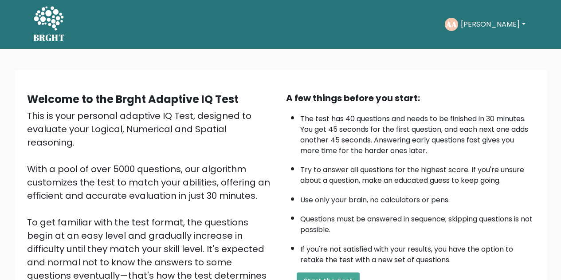
scroll to position [126, 0]
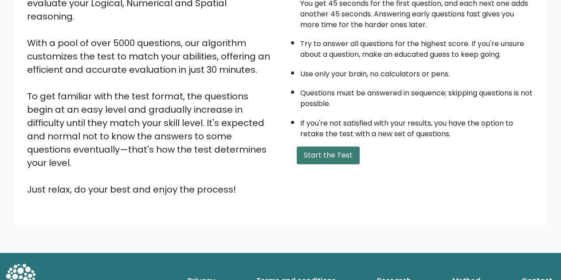
click at [317, 149] on button "Start the Test" at bounding box center [328, 155] width 63 height 18
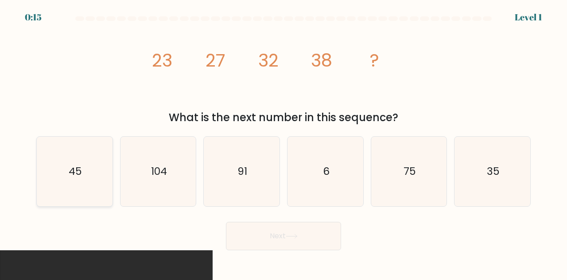
click at [48, 164] on icon "45" at bounding box center [75, 172] width 70 height 70
click at [284, 142] on input "a. 45" at bounding box center [284, 141] width 0 height 2
radio input "true"
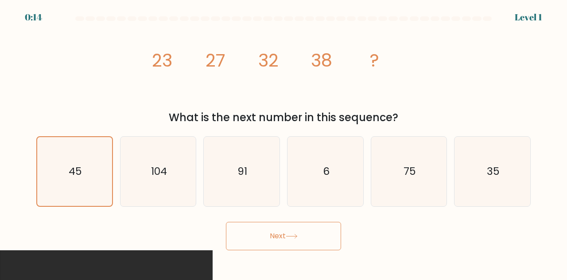
click at [274, 240] on button "Next" at bounding box center [283, 236] width 115 height 28
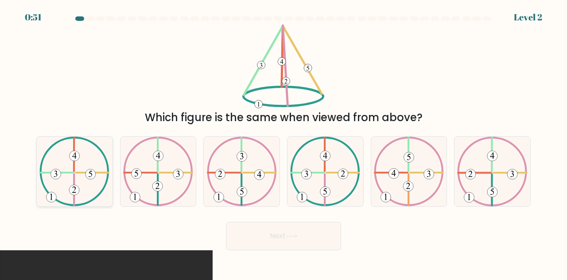
click at [63, 174] on icon at bounding box center [74, 172] width 70 height 70
click at [284, 142] on input "a." at bounding box center [284, 141] width 0 height 2
radio input "true"
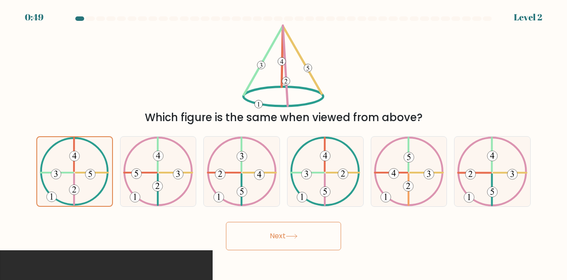
click at [316, 231] on button "Next" at bounding box center [283, 236] width 115 height 28
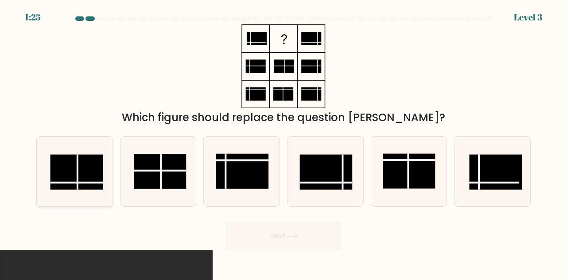
click at [95, 168] on rect at bounding box center [77, 172] width 52 height 35
click at [284, 142] on input "a." at bounding box center [284, 141] width 0 height 2
radio input "true"
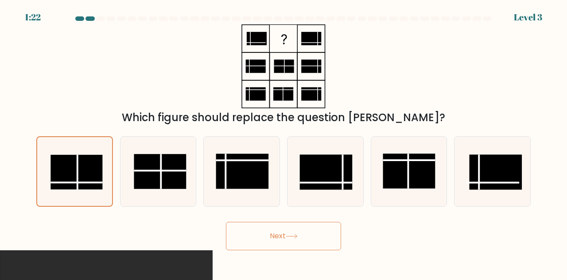
click at [317, 235] on button "Next" at bounding box center [283, 236] width 115 height 28
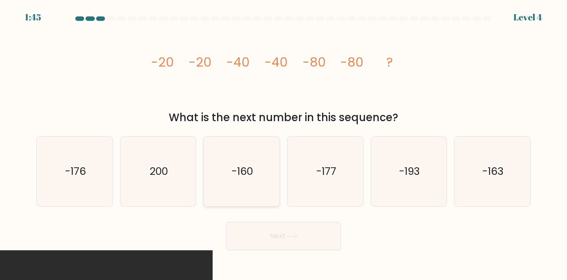
click at [238, 171] on text "-160" at bounding box center [242, 171] width 21 height 15
click at [284, 142] on input "c. -160" at bounding box center [284, 141] width 0 height 2
radio input "true"
click at [287, 238] on button "Next" at bounding box center [283, 236] width 115 height 28
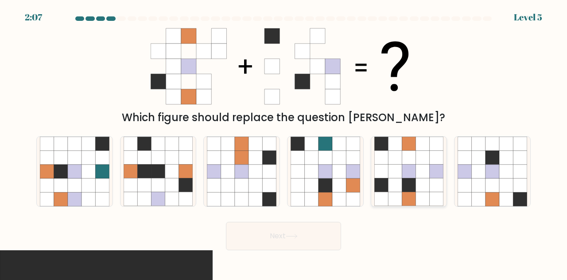
click at [416, 163] on icon at bounding box center [423, 158] width 14 height 14
click at [284, 142] on input "e." at bounding box center [284, 141] width 0 height 2
radio input "true"
click at [317, 241] on button "Next" at bounding box center [283, 236] width 115 height 28
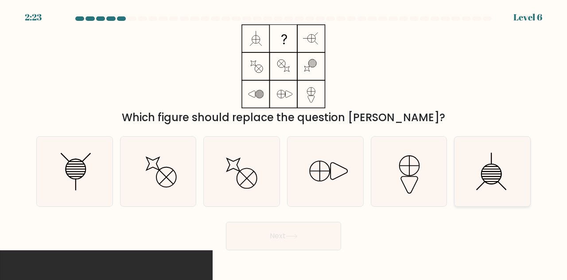
click at [486, 141] on icon at bounding box center [493, 172] width 70 height 70
click at [284, 141] on input "f." at bounding box center [284, 141] width 0 height 2
radio input "true"
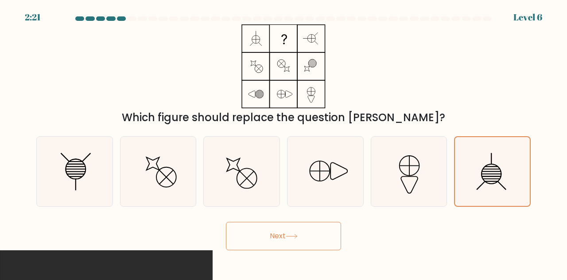
click at [321, 242] on button "Next" at bounding box center [283, 236] width 115 height 28
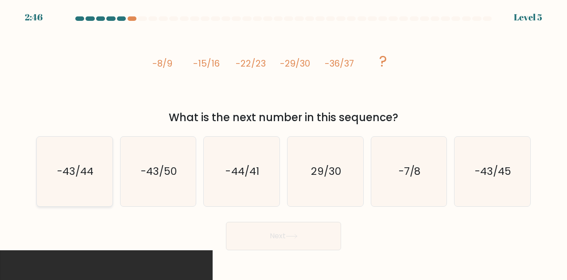
click at [95, 162] on icon "-43/44" at bounding box center [75, 172] width 70 height 70
click at [284, 142] on input "a. -43/44" at bounding box center [284, 141] width 0 height 2
radio input "true"
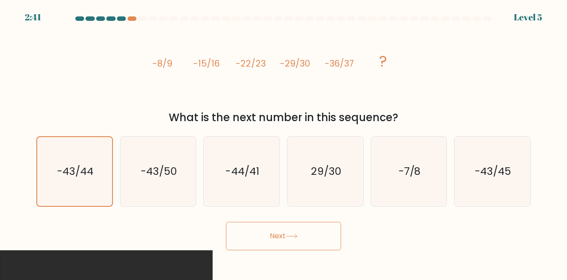
click at [321, 241] on button "Next" at bounding box center [283, 236] width 115 height 28
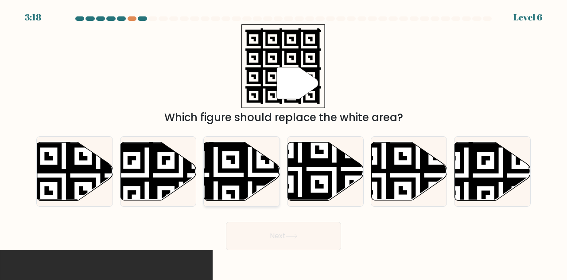
click at [256, 175] on icon at bounding box center [242, 171] width 76 height 58
click at [284, 142] on input "c." at bounding box center [284, 141] width 0 height 2
radio input "true"
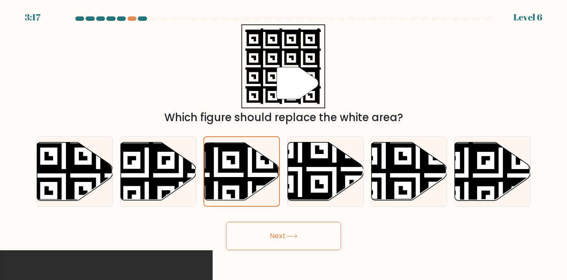
click at [306, 240] on button "Next" at bounding box center [283, 236] width 115 height 28
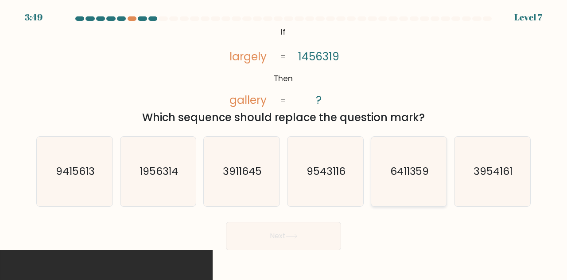
click at [401, 158] on icon "6411359" at bounding box center [410, 172] width 70 height 70
click at [284, 142] on input "e. 6411359" at bounding box center [284, 141] width 0 height 2
radio input "true"
click at [312, 235] on button "Next" at bounding box center [283, 236] width 115 height 28
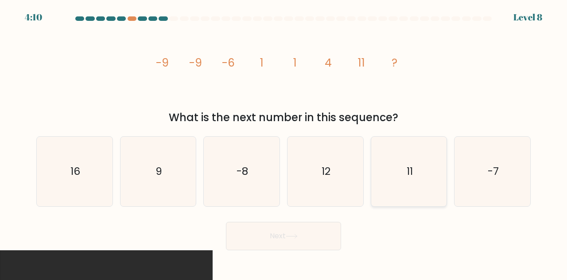
click at [391, 176] on icon "11" at bounding box center [410, 172] width 70 height 70
click at [284, 142] on input "e. 11" at bounding box center [284, 141] width 0 height 2
radio input "true"
click at [294, 242] on button "Next" at bounding box center [283, 236] width 115 height 28
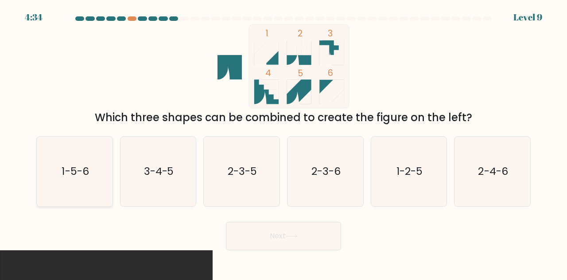
click at [91, 164] on icon "1-5-6" at bounding box center [75, 172] width 70 height 70
click at [284, 142] on input "a. 1-5-6" at bounding box center [284, 141] width 0 height 2
radio input "true"
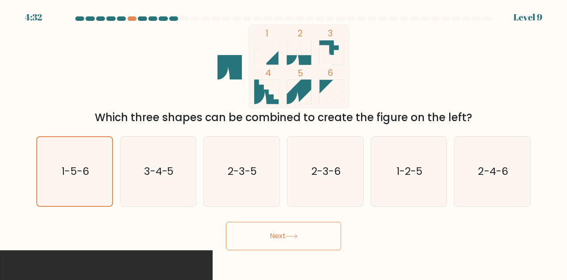
click at [293, 230] on button "Next" at bounding box center [283, 236] width 115 height 28
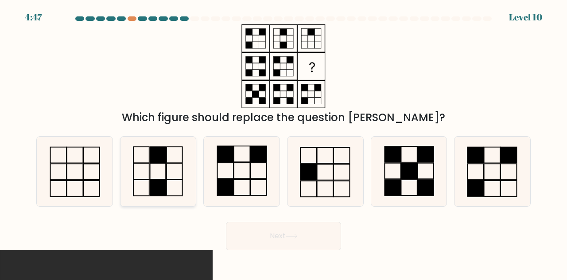
click at [142, 147] on rect at bounding box center [141, 155] width 16 height 16
click at [284, 142] on input "b." at bounding box center [284, 141] width 0 height 2
radio input "true"
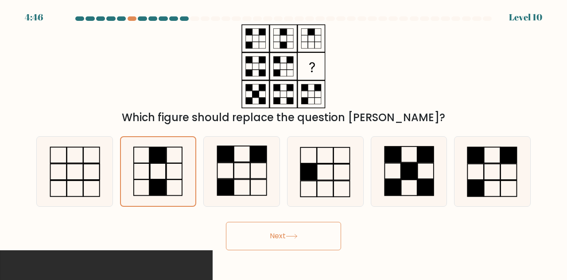
drag, startPoint x: 142, startPoint y: 147, endPoint x: 292, endPoint y: 236, distance: 174.6
click at [292, 236] on form at bounding box center [283, 133] width 567 height 234
click at [292, 236] on icon at bounding box center [291, 236] width 11 height 4
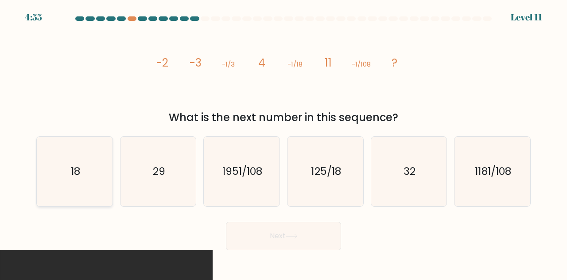
click at [86, 164] on icon "18" at bounding box center [75, 172] width 70 height 70
click at [284, 142] on input "a. 18" at bounding box center [284, 141] width 0 height 2
radio input "true"
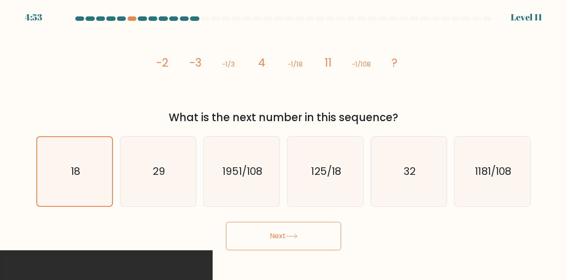
click at [273, 232] on button "Next" at bounding box center [283, 236] width 115 height 28
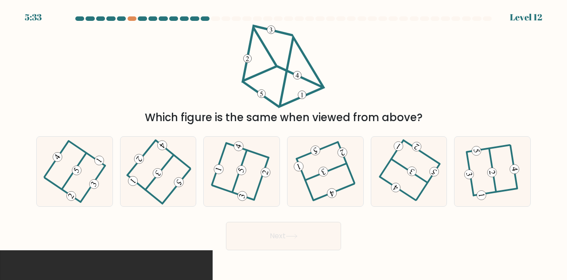
click at [239, 113] on div "Which figure is the same when viewed from above?" at bounding box center [284, 117] width 484 height 16
click at [173, 195] on icon at bounding box center [158, 171] width 56 height 55
click at [284, 142] on input "b." at bounding box center [284, 141] width 0 height 2
radio input "true"
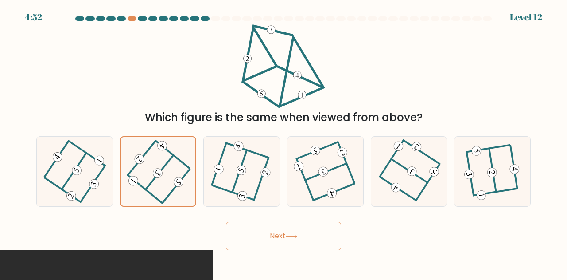
click at [250, 233] on button "Next" at bounding box center [283, 236] width 115 height 28
click at [288, 233] on button "Next" at bounding box center [283, 236] width 115 height 28
click at [287, 234] on button "Next" at bounding box center [283, 236] width 115 height 28
click at [262, 237] on button "Next" at bounding box center [283, 236] width 115 height 28
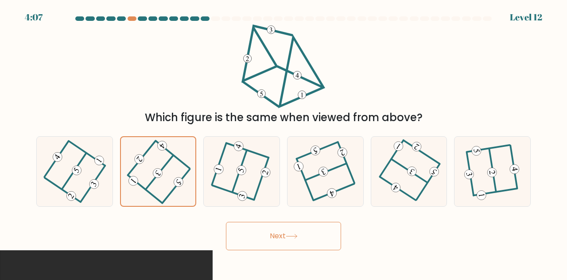
click at [262, 237] on button "Next" at bounding box center [283, 236] width 115 height 28
click at [264, 240] on button "Next" at bounding box center [283, 236] width 115 height 28
click at [262, 238] on button "Next" at bounding box center [283, 236] width 115 height 28
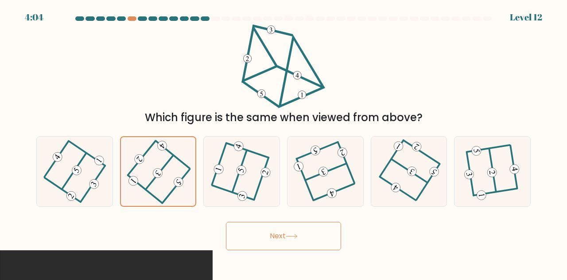
click at [262, 238] on button "Next" at bounding box center [283, 236] width 115 height 28
click at [470, 70] on div "Which figure is the same when viewed from above?" at bounding box center [283, 74] width 505 height 101
click at [279, 227] on button "Next" at bounding box center [283, 236] width 115 height 28
click at [174, 170] on icon at bounding box center [158, 171] width 55 height 55
click at [284, 142] on input "b." at bounding box center [284, 141] width 0 height 2
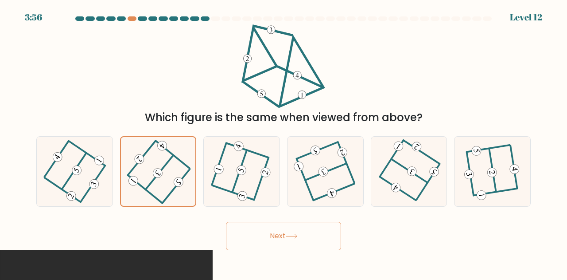
click at [278, 230] on button "Next" at bounding box center [283, 236] width 115 height 28
click at [291, 232] on button "Next" at bounding box center [283, 236] width 115 height 28
click at [318, 206] on div at bounding box center [325, 171] width 77 height 70
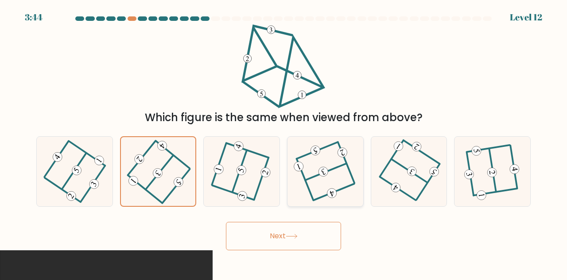
click at [284, 142] on input "d." at bounding box center [284, 141] width 0 height 2
radio input "true"
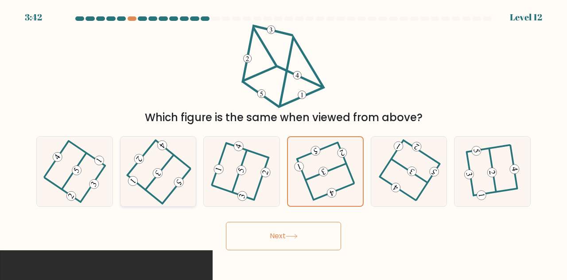
click at [168, 171] on icon at bounding box center [158, 171] width 56 height 55
click at [284, 142] on input "b." at bounding box center [284, 141] width 0 height 2
radio input "true"
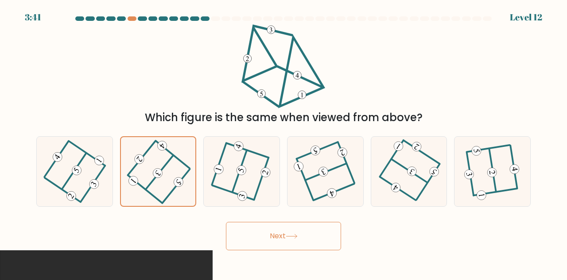
click at [287, 240] on button "Next" at bounding box center [283, 236] width 115 height 28
click at [324, 229] on button "Next" at bounding box center [283, 236] width 115 height 28
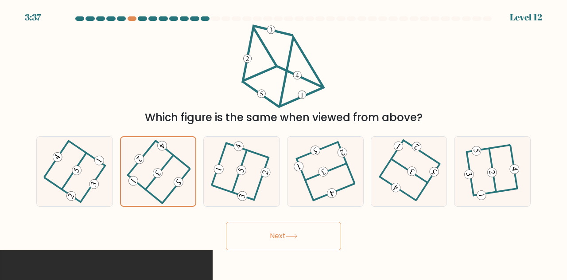
click at [324, 229] on button "Next" at bounding box center [283, 236] width 115 height 28
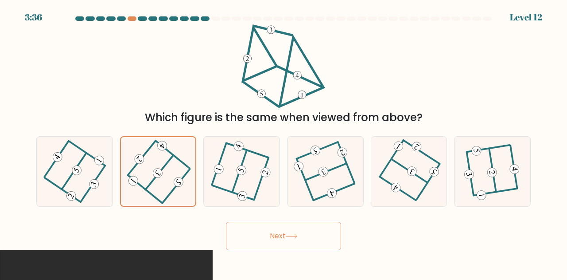
click at [324, 229] on button "Next" at bounding box center [283, 236] width 115 height 28
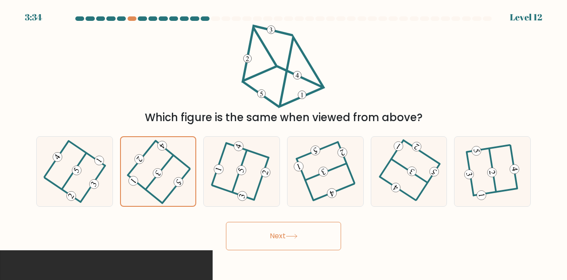
click at [324, 229] on button "Next" at bounding box center [283, 236] width 115 height 28
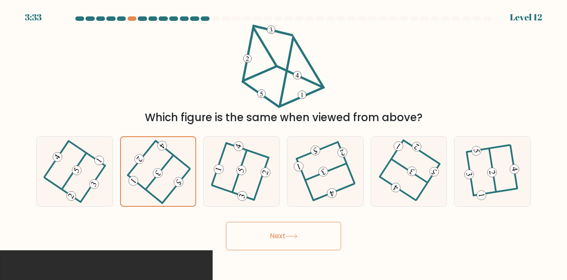
click at [324, 229] on button "Next" at bounding box center [283, 236] width 115 height 28
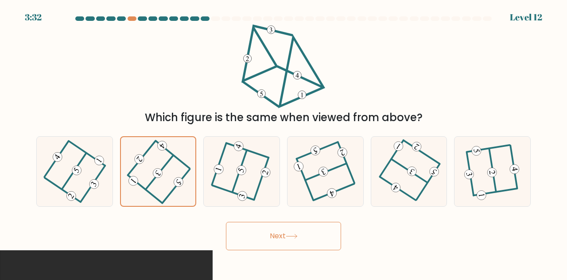
click at [324, 229] on button "Next" at bounding box center [283, 236] width 115 height 28
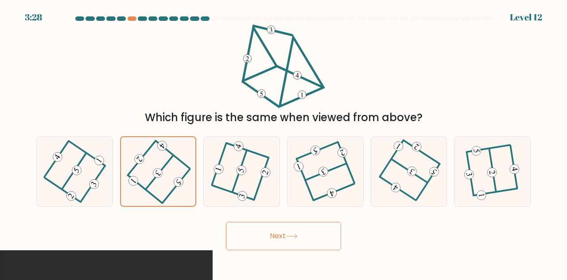
click at [324, 229] on button "Next" at bounding box center [283, 236] width 115 height 28
click at [282, 229] on button "Next" at bounding box center [283, 236] width 115 height 28
click at [309, 233] on button "Next" at bounding box center [283, 236] width 115 height 28
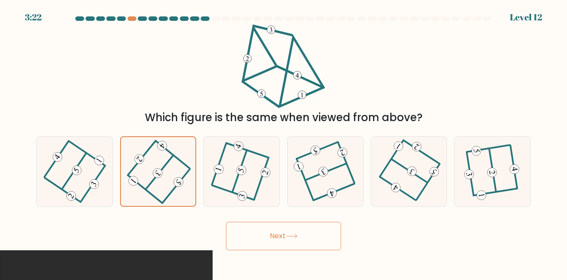
click at [309, 233] on button "Next" at bounding box center [283, 236] width 115 height 28
drag, startPoint x: 309, startPoint y: 233, endPoint x: 284, endPoint y: 233, distance: 25.7
click at [284, 233] on button "Next" at bounding box center [283, 236] width 115 height 28
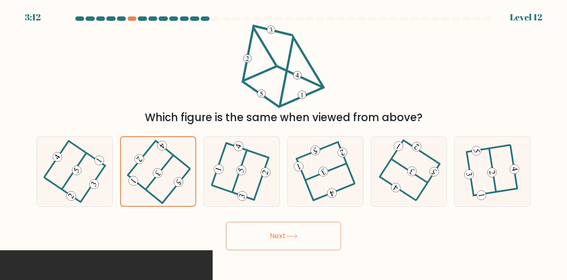
click at [268, 238] on button "Next" at bounding box center [283, 236] width 115 height 28
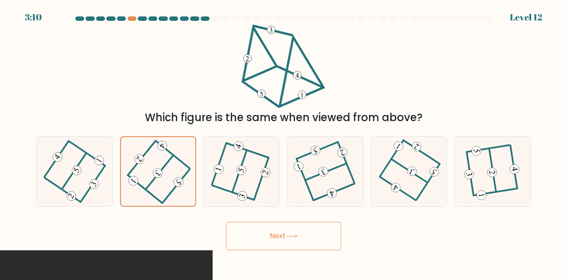
click at [268, 238] on button "Next" at bounding box center [283, 236] width 115 height 28
click at [269, 235] on button "Next" at bounding box center [283, 236] width 115 height 28
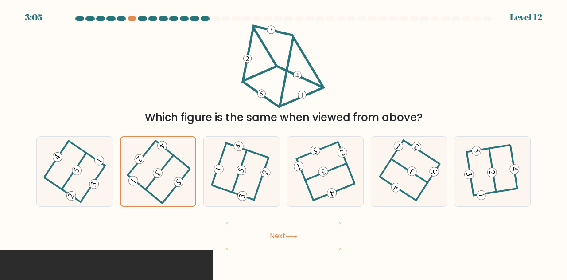
click at [501, 96] on div "Which figure is the same when viewed from above?" at bounding box center [283, 74] width 505 height 101
click at [315, 237] on button "Next" at bounding box center [283, 236] width 115 height 28
click at [342, 156] on 353 at bounding box center [342, 152] width 12 height 12
click at [284, 142] on input "d." at bounding box center [284, 141] width 0 height 2
radio input "true"
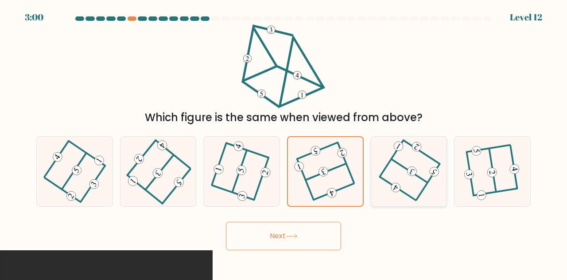
click at [392, 172] on icon at bounding box center [409, 171] width 53 height 55
click at [284, 142] on input "e." at bounding box center [284, 141] width 0 height 2
radio input "true"
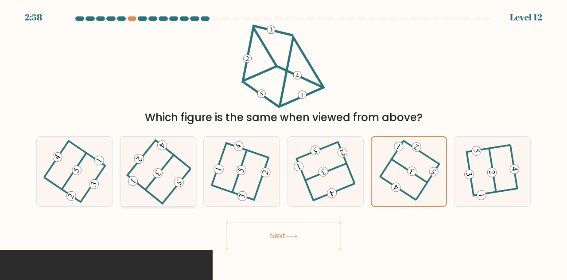
click at [140, 181] on icon at bounding box center [158, 171] width 56 height 55
click at [284, 142] on input "b." at bounding box center [284, 141] width 0 height 2
radio input "true"
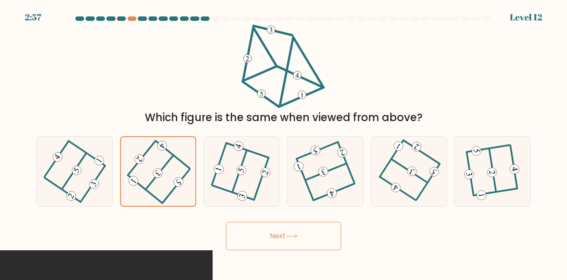
click at [292, 227] on button "Next" at bounding box center [283, 236] width 115 height 28
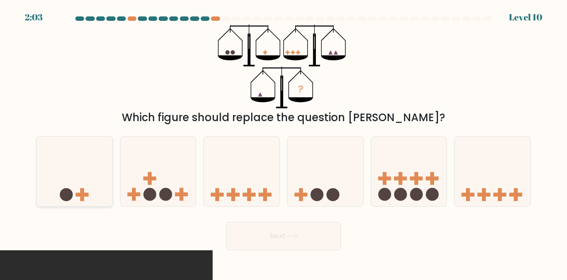
click at [97, 164] on icon at bounding box center [75, 171] width 76 height 63
click at [284, 142] on input "a." at bounding box center [284, 141] width 0 height 2
radio input "true"
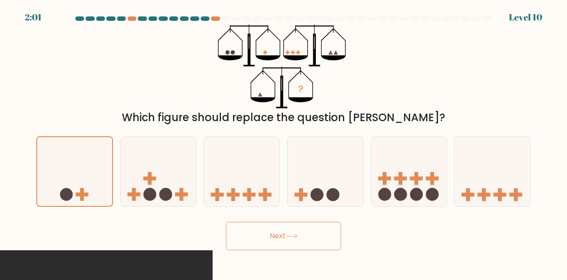
click at [302, 233] on button "Next" at bounding box center [283, 236] width 115 height 28
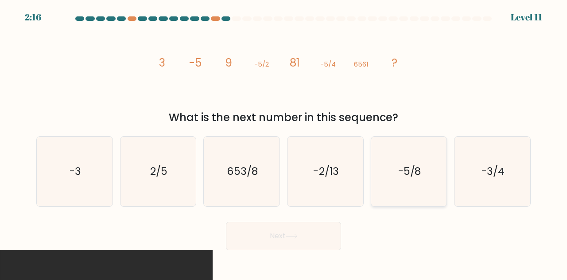
click at [409, 157] on icon "-5/8" at bounding box center [410, 172] width 70 height 70
click at [284, 142] on input "e. -5/8" at bounding box center [284, 141] width 0 height 2
radio input "true"
click at [292, 230] on button "Next" at bounding box center [283, 236] width 115 height 28
click at [318, 235] on button "Next" at bounding box center [283, 236] width 115 height 28
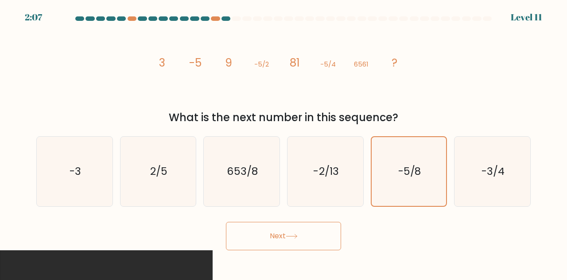
click at [318, 235] on button "Next" at bounding box center [283, 236] width 115 height 28
click at [307, 234] on button "Next" at bounding box center [283, 236] width 115 height 28
click at [276, 233] on button "Next" at bounding box center [283, 236] width 115 height 28
click at [257, 232] on button "Next" at bounding box center [283, 236] width 115 height 28
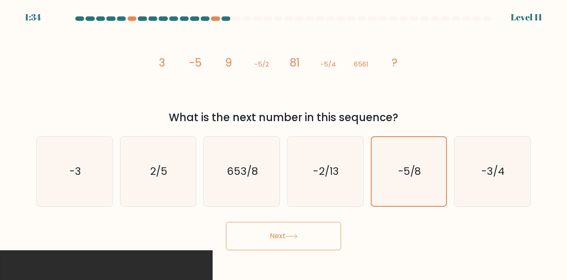
click at [278, 230] on button "Next" at bounding box center [283, 236] width 115 height 28
click at [305, 242] on button "Next" at bounding box center [283, 236] width 115 height 28
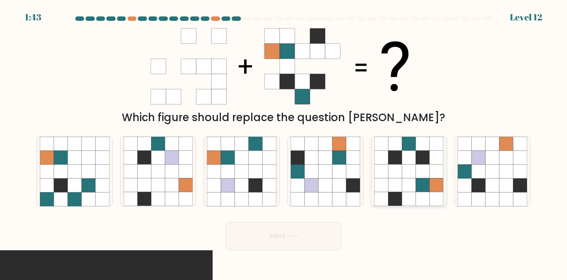
click at [427, 167] on icon at bounding box center [423, 171] width 14 height 14
click at [284, 142] on input "e." at bounding box center [284, 141] width 0 height 2
radio input "true"
click at [301, 234] on button "Next" at bounding box center [283, 236] width 115 height 28
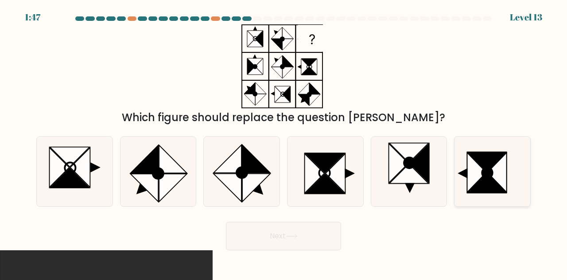
click at [482, 176] on icon at bounding box center [477, 171] width 19 height 39
click at [284, 142] on input "f." at bounding box center [284, 141] width 0 height 2
radio input "true"
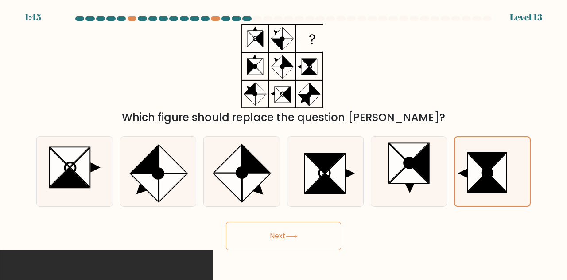
click at [273, 230] on button "Next" at bounding box center [283, 236] width 115 height 28
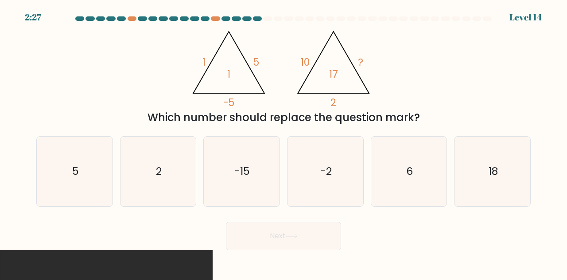
click at [391, 70] on div "@import url('https://fonts.googleapis.com/css?family=Abril+Fatface:400,100,100i…" at bounding box center [283, 74] width 505 height 101
click at [58, 163] on icon "5" at bounding box center [75, 172] width 70 height 70
click at [284, 142] on input "a. 5" at bounding box center [284, 141] width 0 height 2
radio input "true"
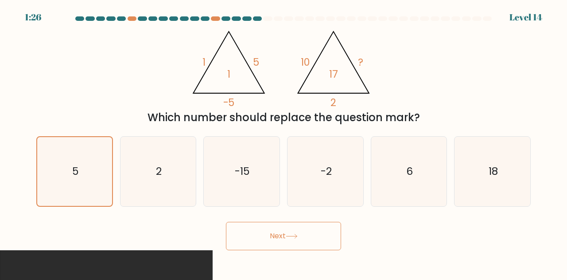
click at [256, 238] on button "Next" at bounding box center [283, 236] width 115 height 28
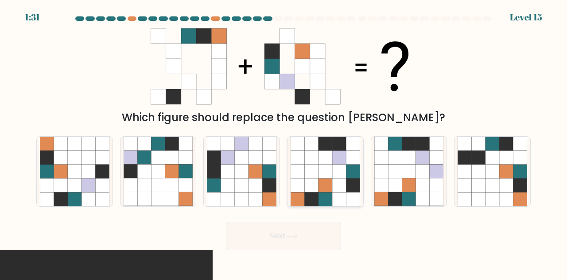
click at [350, 183] on icon at bounding box center [353, 185] width 14 height 14
click at [284, 142] on input "d." at bounding box center [284, 141] width 0 height 2
radio input "true"
click at [304, 228] on button "Next" at bounding box center [283, 236] width 115 height 28
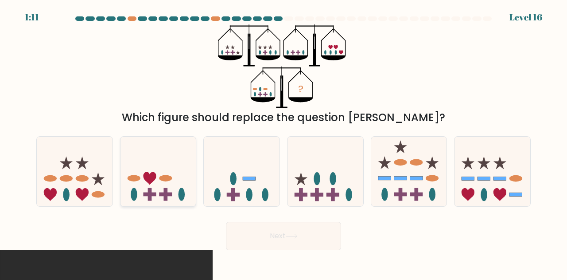
click at [152, 177] on icon at bounding box center [149, 178] width 13 height 13
click at [284, 142] on input "b." at bounding box center [284, 141] width 0 height 2
radio input "true"
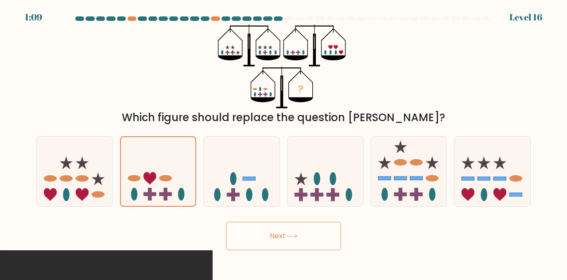
click at [278, 236] on button "Next" at bounding box center [283, 236] width 115 height 28
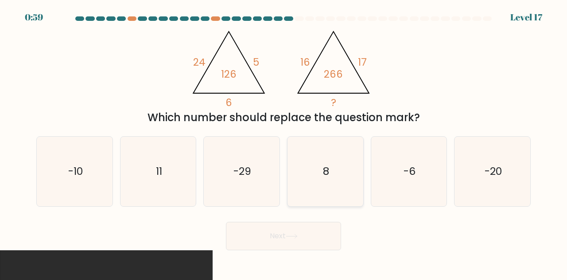
click at [336, 180] on icon "8" at bounding box center [326, 172] width 70 height 70
click at [284, 142] on input "d. 8" at bounding box center [284, 141] width 0 height 2
radio input "true"
click at [301, 233] on button "Next" at bounding box center [283, 236] width 115 height 28
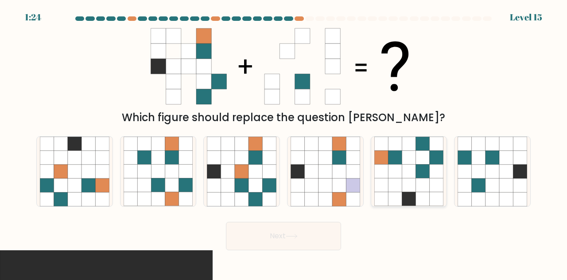
click at [426, 184] on icon at bounding box center [423, 185] width 14 height 14
click at [284, 142] on input "e." at bounding box center [284, 141] width 0 height 2
radio input "true"
click at [328, 226] on button "Next" at bounding box center [283, 236] width 115 height 28
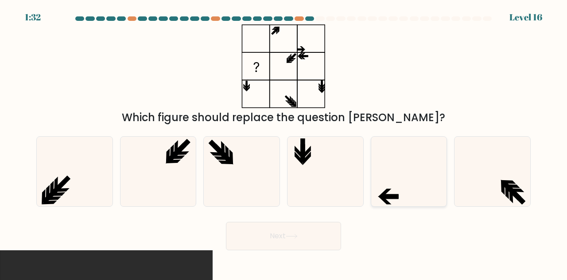
click at [403, 178] on icon at bounding box center [410, 172] width 70 height 70
click at [284, 142] on input "e." at bounding box center [284, 141] width 0 height 2
radio input "true"
click at [320, 248] on button "Next" at bounding box center [283, 236] width 115 height 28
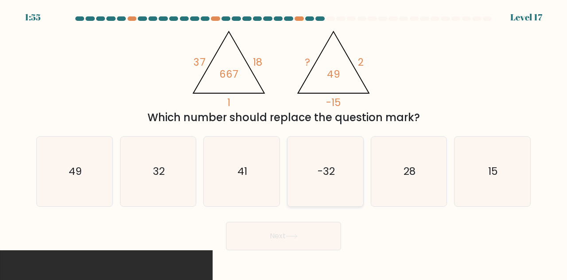
click at [305, 184] on icon "-32" at bounding box center [326, 172] width 70 height 70
click at [284, 142] on input "d. -32" at bounding box center [284, 141] width 0 height 2
radio input "true"
click at [294, 242] on button "Next" at bounding box center [283, 236] width 115 height 28
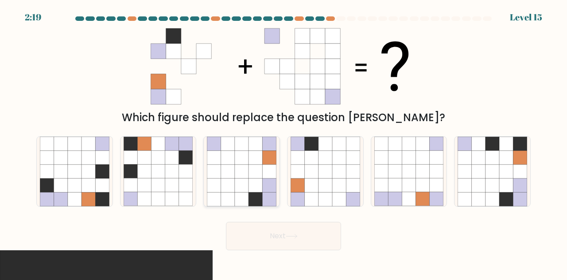
click at [242, 181] on icon at bounding box center [242, 185] width 14 height 14
click at [284, 142] on input "c." at bounding box center [284, 141] width 0 height 2
radio input "true"
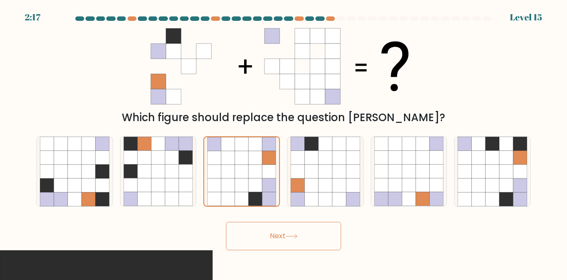
click at [272, 238] on button "Next" at bounding box center [283, 236] width 115 height 28
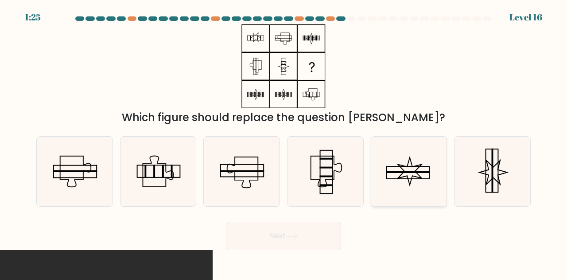
click at [410, 185] on icon at bounding box center [410, 171] width 24 height 27
click at [284, 142] on input "e." at bounding box center [284, 141] width 0 height 2
radio input "true"
click at [321, 235] on button "Next" at bounding box center [283, 236] width 115 height 28
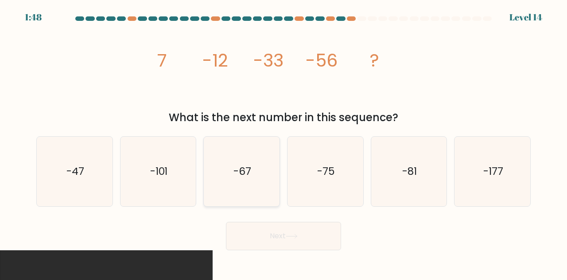
click at [241, 160] on icon "-67" at bounding box center [242, 172] width 70 height 70
click at [284, 142] on input "c. -67" at bounding box center [284, 141] width 0 height 2
radio input "true"
click at [245, 231] on button "Next" at bounding box center [283, 236] width 115 height 28
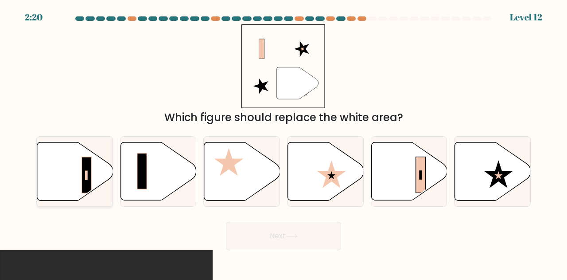
click at [82, 170] on rect at bounding box center [87, 175] width 10 height 36
click at [284, 142] on input "a." at bounding box center [284, 141] width 0 height 2
radio input "true"
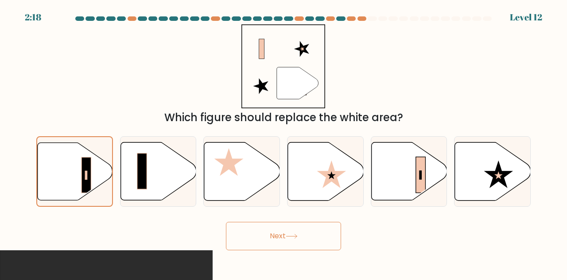
click at [252, 234] on button "Next" at bounding box center [283, 236] width 115 height 28
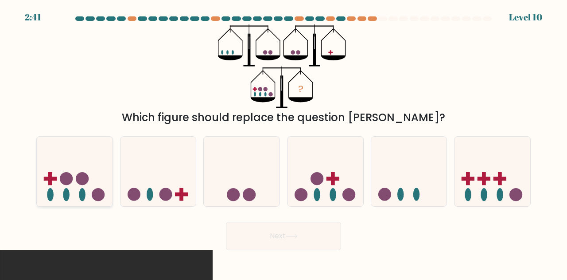
click at [65, 167] on icon at bounding box center [75, 171] width 76 height 63
click at [284, 142] on input "a." at bounding box center [284, 141] width 0 height 2
radio input "true"
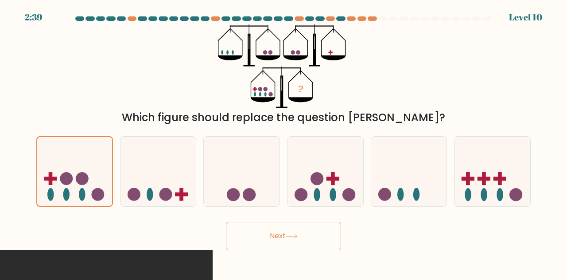
click at [247, 242] on button "Next" at bounding box center [283, 236] width 115 height 28
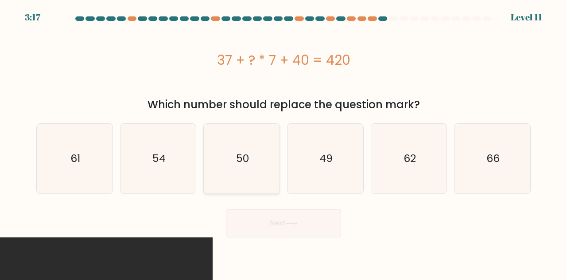
click at [250, 156] on icon "50" at bounding box center [242, 159] width 70 height 70
click at [284, 142] on input "c. 50" at bounding box center [284, 141] width 0 height 2
radio input "true"
click at [253, 226] on button "Next" at bounding box center [283, 223] width 115 height 28
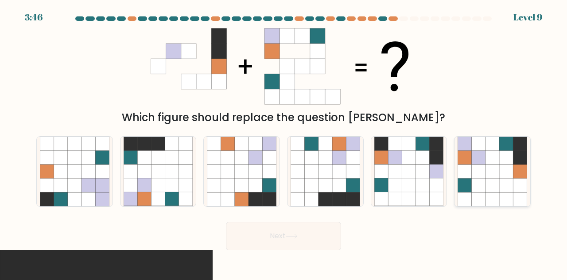
click at [502, 184] on icon at bounding box center [507, 185] width 14 height 14
click at [284, 142] on input "f." at bounding box center [284, 141] width 0 height 2
radio input "true"
click at [290, 240] on button "Next" at bounding box center [283, 236] width 115 height 28
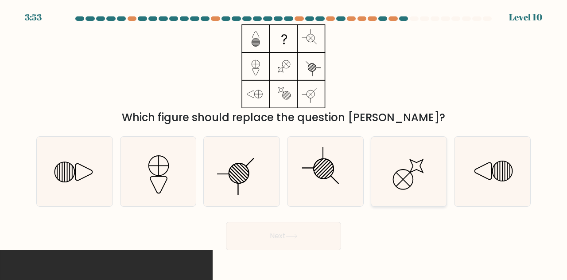
click at [391, 162] on icon at bounding box center [410, 172] width 70 height 70
click at [284, 142] on input "e." at bounding box center [284, 141] width 0 height 2
radio input "true"
click at [262, 236] on button "Next" at bounding box center [283, 236] width 115 height 28
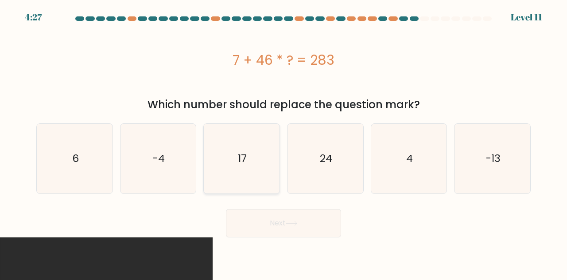
click at [266, 154] on icon "17" at bounding box center [242, 159] width 70 height 70
click at [284, 142] on input "c. 17" at bounding box center [284, 141] width 0 height 2
radio input "true"
click at [275, 220] on button "Next" at bounding box center [283, 223] width 115 height 28
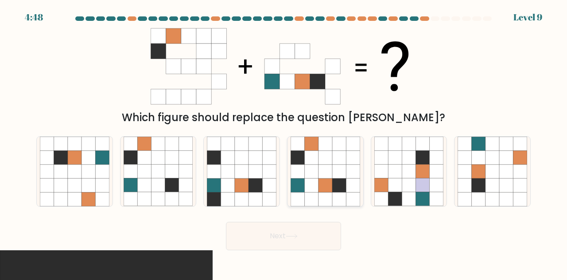
click at [328, 167] on icon at bounding box center [326, 171] width 14 height 14
click at [284, 142] on input "d." at bounding box center [284, 141] width 0 height 2
radio input "true"
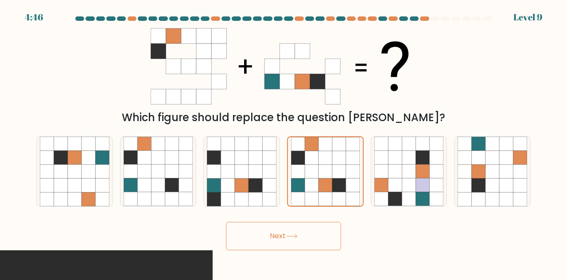
click at [308, 231] on button "Next" at bounding box center [283, 236] width 115 height 28
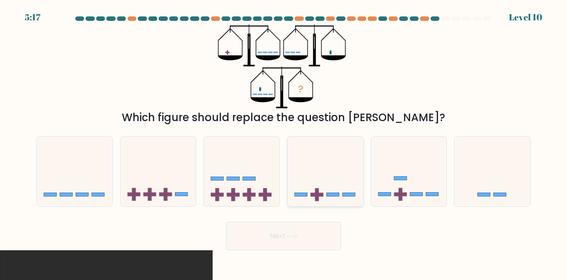
click at [318, 166] on icon at bounding box center [326, 171] width 76 height 63
click at [284, 142] on input "d." at bounding box center [284, 141] width 0 height 2
radio input "true"
click at [311, 229] on button "Next" at bounding box center [283, 236] width 115 height 28
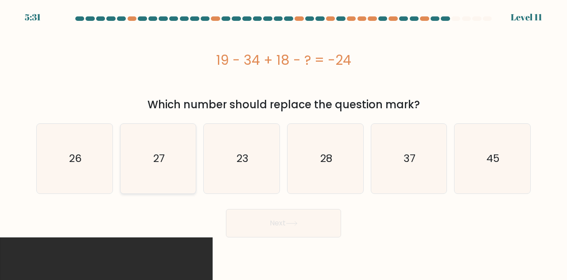
click at [161, 159] on text "27" at bounding box center [159, 158] width 12 height 15
click at [284, 142] on input "b. 27" at bounding box center [284, 141] width 0 height 2
radio input "true"
click at [285, 222] on button "Next" at bounding box center [283, 223] width 115 height 28
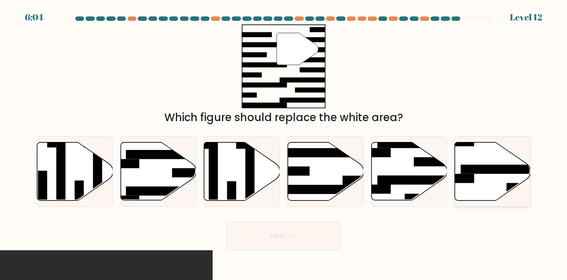
click at [515, 171] on rect at bounding box center [502, 168] width 82 height 9
click at [284, 142] on input "f." at bounding box center [284, 141] width 0 height 2
radio input "true"
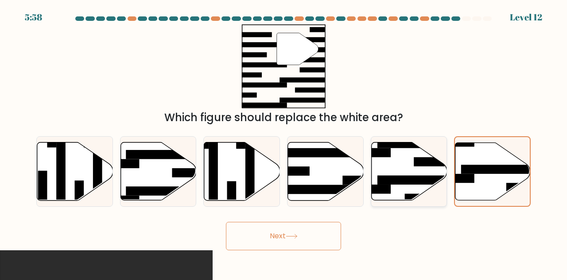
click at [409, 163] on icon at bounding box center [409, 171] width 76 height 58
click at [284, 142] on input "e." at bounding box center [284, 141] width 0 height 2
radio input "true"
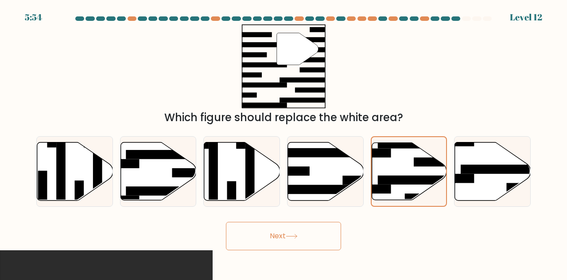
click at [323, 230] on button "Next" at bounding box center [283, 236] width 115 height 28
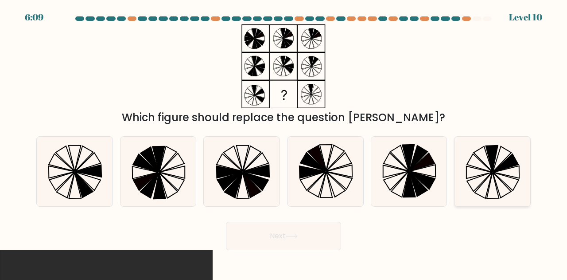
click at [499, 171] on icon at bounding box center [507, 172] width 26 height 12
click at [284, 142] on input "f." at bounding box center [284, 141] width 0 height 2
radio input "true"
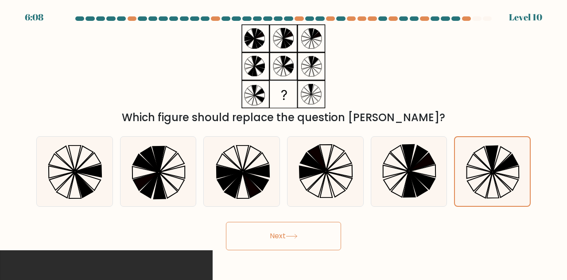
click at [317, 237] on button "Next" at bounding box center [283, 236] width 115 height 28
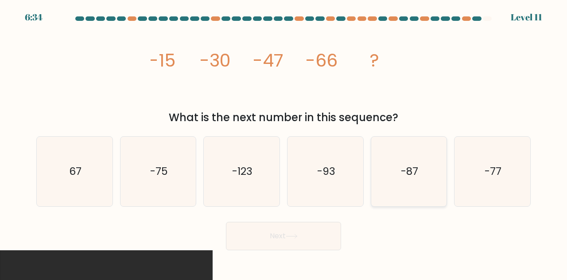
click at [422, 153] on icon "-87" at bounding box center [410, 172] width 70 height 70
click at [284, 142] on input "e. -87" at bounding box center [284, 141] width 0 height 2
radio input "true"
click at [309, 240] on button "Next" at bounding box center [283, 236] width 115 height 28
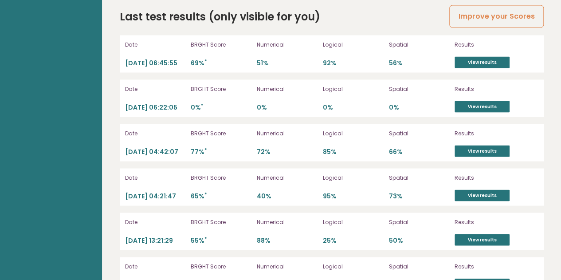
scroll to position [2493, 0]
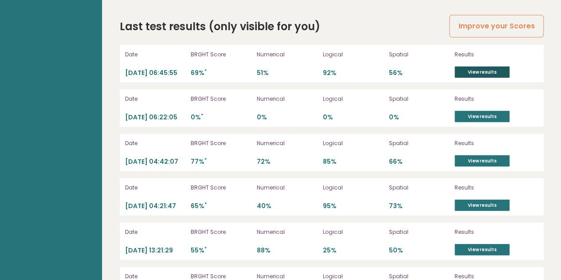
click at [465, 66] on link "View results" at bounding box center [481, 72] width 55 height 12
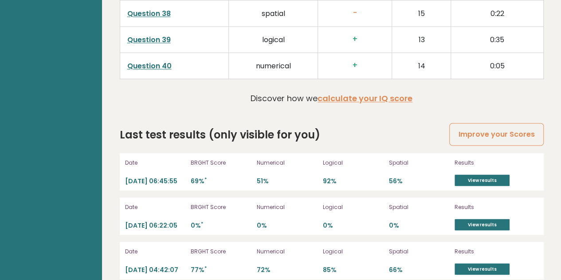
scroll to position [2391, 0]
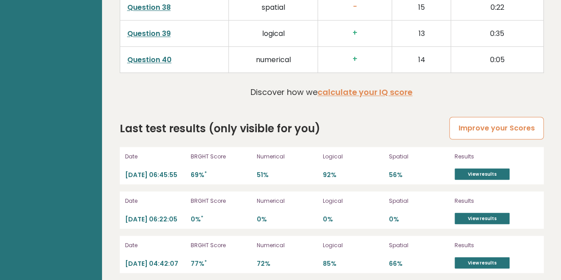
click at [530, 117] on link "Improve your Scores" at bounding box center [496, 128] width 94 height 23
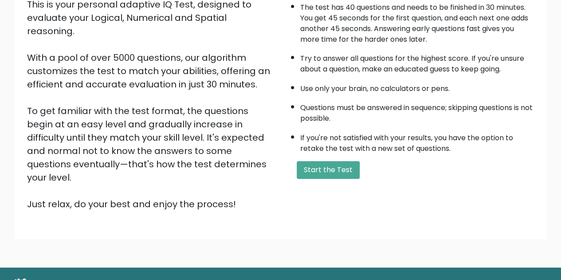
scroll to position [112, 0]
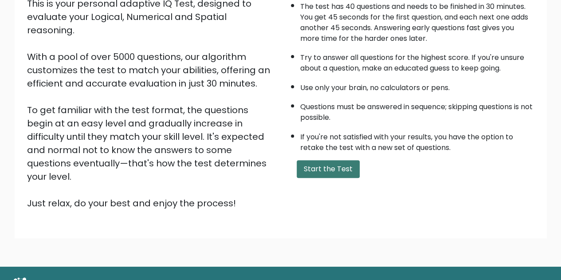
click at [336, 162] on button "Start the Test" at bounding box center [328, 169] width 63 height 18
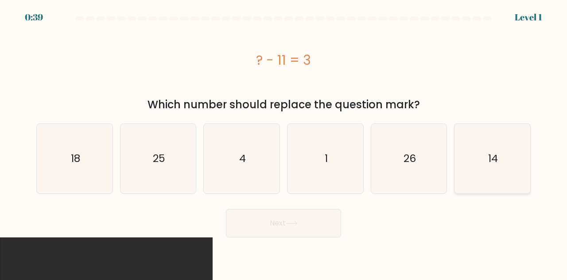
click at [472, 146] on icon "14" at bounding box center [493, 159] width 70 height 70
click at [284, 142] on input "f. 14" at bounding box center [284, 141] width 0 height 2
radio input "true"
click at [321, 220] on button "Next" at bounding box center [283, 223] width 115 height 28
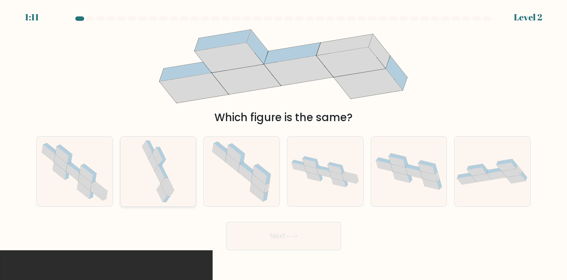
click at [152, 189] on icon at bounding box center [158, 172] width 36 height 70
click at [284, 142] on input "b." at bounding box center [284, 141] width 0 height 2
radio input "true"
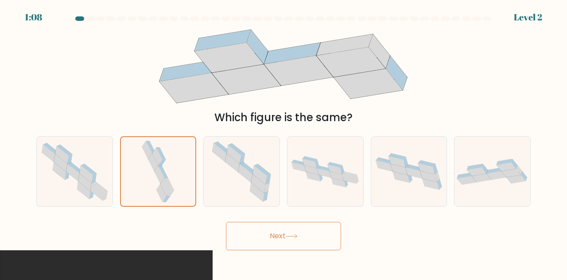
click at [305, 242] on button "Next" at bounding box center [283, 236] width 115 height 28
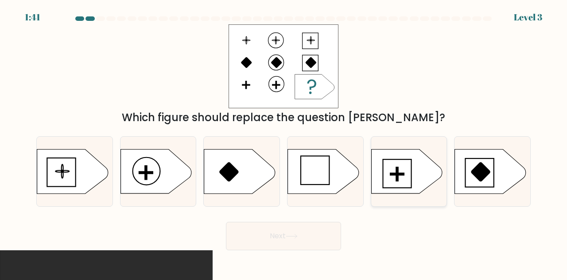
click at [395, 179] on icon at bounding box center [406, 171] width 71 height 44
click at [284, 142] on input "e." at bounding box center [284, 141] width 0 height 2
radio input "true"
click at [306, 229] on button "Next" at bounding box center [283, 236] width 115 height 28
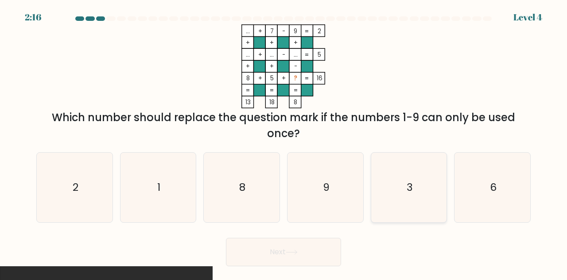
click at [405, 189] on icon "3" at bounding box center [410, 187] width 70 height 70
click at [284, 142] on input "e. 3" at bounding box center [284, 141] width 0 height 2
radio input "true"
click at [303, 250] on button "Next" at bounding box center [283, 252] width 115 height 28
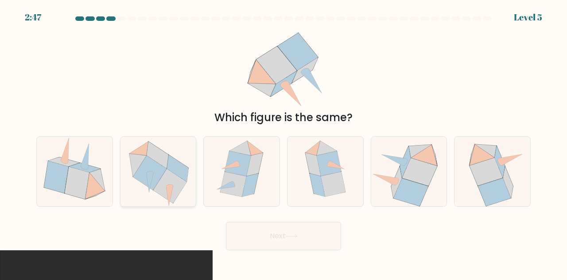
click at [176, 163] on icon at bounding box center [178, 168] width 22 height 27
click at [284, 142] on input "b." at bounding box center [284, 141] width 0 height 2
radio input "true"
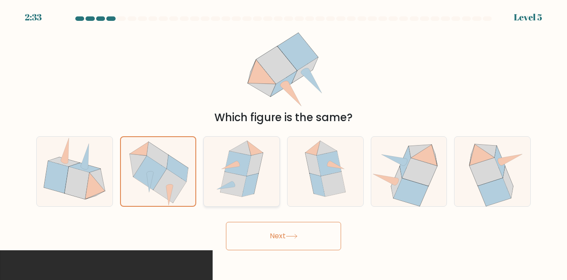
click at [255, 168] on icon at bounding box center [255, 164] width 16 height 23
click at [284, 142] on input "c." at bounding box center [284, 141] width 0 height 2
radio input "true"
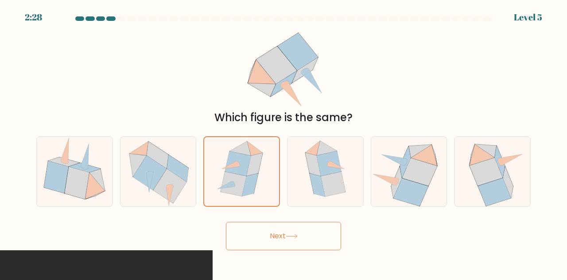
click at [285, 234] on button "Next" at bounding box center [283, 236] width 115 height 28
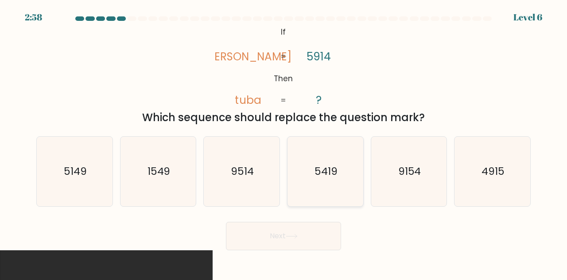
click at [310, 180] on icon "5419" at bounding box center [326, 172] width 70 height 70
click at [284, 142] on input "d. 5419" at bounding box center [284, 141] width 0 height 2
radio input "true"
click at [303, 233] on button "Next" at bounding box center [283, 236] width 115 height 28
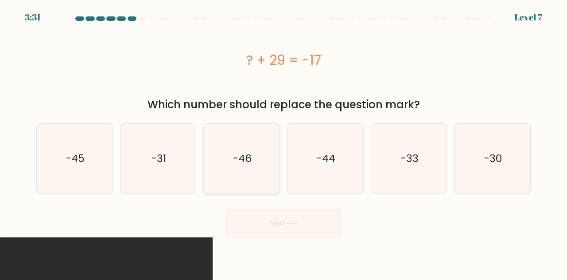
click at [237, 155] on text "-46" at bounding box center [242, 158] width 19 height 15
click at [284, 142] on input "c. -46" at bounding box center [284, 141] width 0 height 2
radio input "true"
click at [286, 225] on button "Next" at bounding box center [283, 223] width 115 height 28
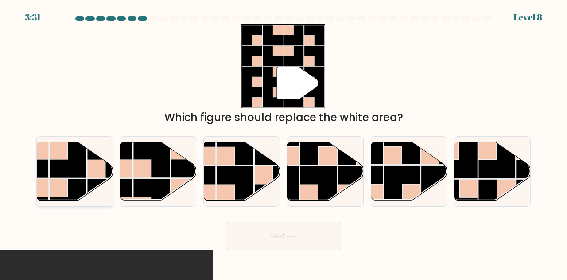
click at [86, 182] on rect at bounding box center [67, 197] width 37 height 37
click at [284, 142] on input "a." at bounding box center [284, 141] width 0 height 2
radio input "true"
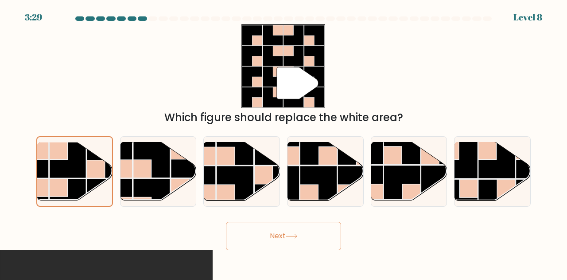
click at [288, 224] on button "Next" at bounding box center [283, 236] width 115 height 28
click at [457, 50] on div "" Which figure should replace the white area?" at bounding box center [283, 74] width 505 height 101
click at [307, 235] on button "Next" at bounding box center [283, 236] width 115 height 28
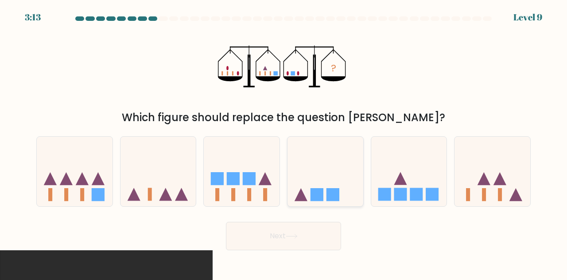
click at [345, 172] on icon at bounding box center [326, 171] width 76 height 63
click at [284, 142] on input "d." at bounding box center [284, 141] width 0 height 2
radio input "true"
click at [312, 232] on button "Next" at bounding box center [283, 236] width 115 height 28
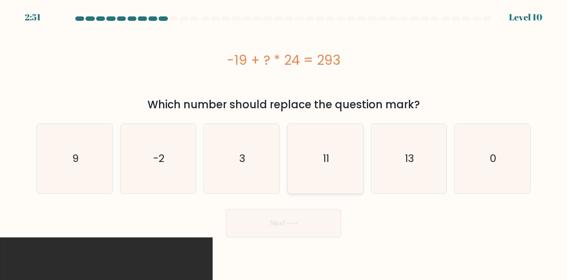
click at [329, 168] on icon "11" at bounding box center [326, 159] width 70 height 70
click at [284, 142] on input "d. 11" at bounding box center [284, 141] width 0 height 2
radio input "true"
click at [325, 219] on button "Next" at bounding box center [283, 223] width 115 height 28
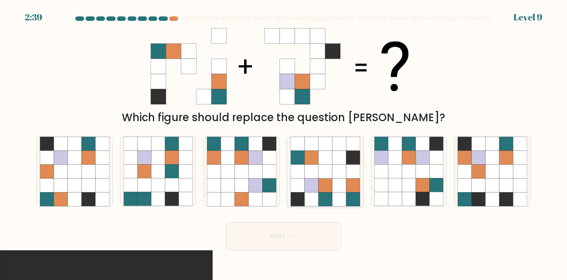
click at [329, 194] on icon at bounding box center [326, 199] width 14 height 14
click at [284, 142] on input "d." at bounding box center [284, 141] width 0 height 2
radio input "true"
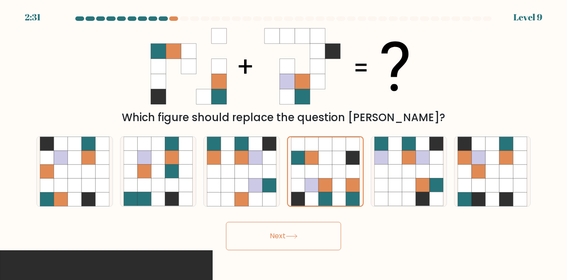
click at [318, 231] on button "Next" at bounding box center [283, 236] width 115 height 28
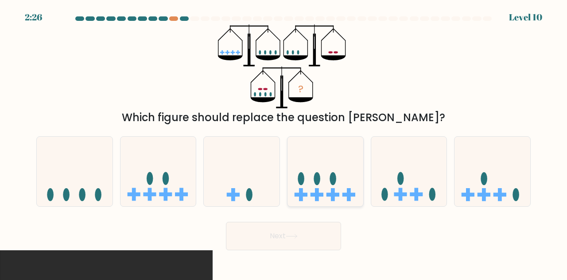
click at [316, 176] on ellipse at bounding box center [317, 178] width 7 height 13
click at [284, 142] on input "d." at bounding box center [284, 141] width 0 height 2
radio input "true"
click at [340, 239] on button "Next" at bounding box center [283, 236] width 115 height 28
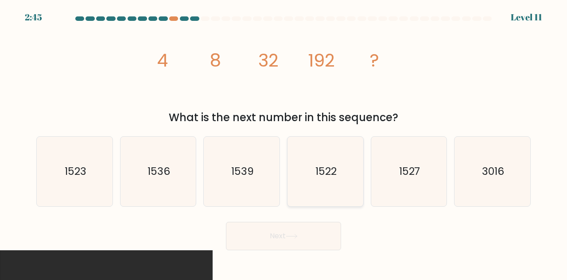
click at [329, 177] on text "1522" at bounding box center [326, 171] width 21 height 15
click at [284, 142] on input "d. 1522" at bounding box center [284, 141] width 0 height 2
radio input "true"
click at [173, 193] on icon "1536" at bounding box center [159, 172] width 70 height 70
click at [284, 142] on input "b. 1536" at bounding box center [284, 141] width 0 height 2
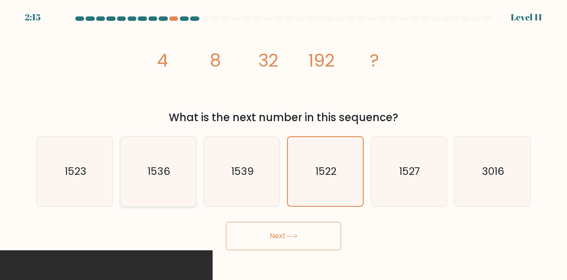
radio input "true"
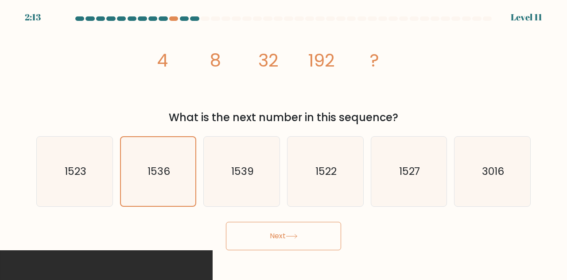
click at [263, 235] on button "Next" at bounding box center [283, 236] width 115 height 28
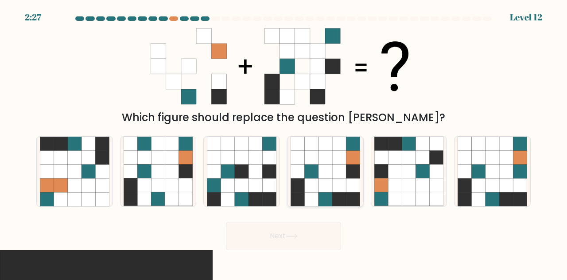
click at [339, 169] on icon at bounding box center [339, 171] width 14 height 14
click at [284, 142] on input "d." at bounding box center [284, 141] width 0 height 2
radio input "true"
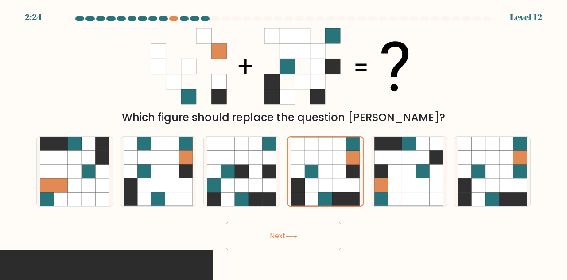
click at [301, 235] on button "Next" at bounding box center [283, 236] width 115 height 28
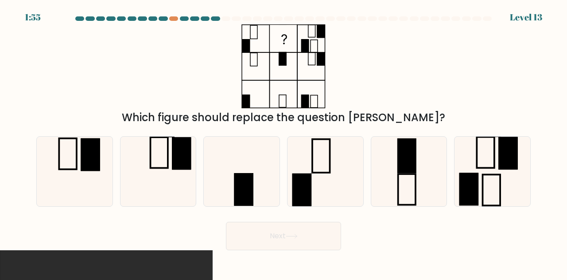
click at [479, 66] on div "Which figure should replace the question [PERSON_NAME]?" at bounding box center [283, 74] width 505 height 101
click at [352, 96] on div "Which figure should replace the question [PERSON_NAME]?" at bounding box center [283, 74] width 505 height 101
click at [474, 163] on icon at bounding box center [493, 172] width 70 height 70
click at [284, 142] on input "f." at bounding box center [284, 141] width 0 height 2
radio input "true"
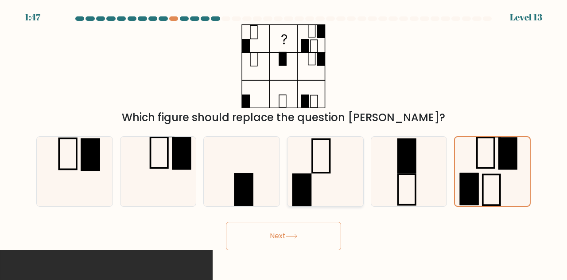
click at [310, 174] on rect at bounding box center [302, 189] width 19 height 32
click at [284, 142] on input "d." at bounding box center [284, 141] width 0 height 2
radio input "true"
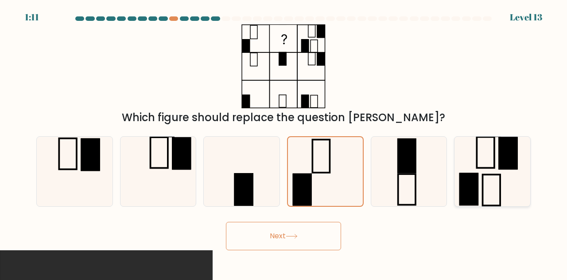
click at [489, 176] on icon at bounding box center [493, 172] width 70 height 70
click at [284, 142] on input "f." at bounding box center [284, 141] width 0 height 2
radio input "true"
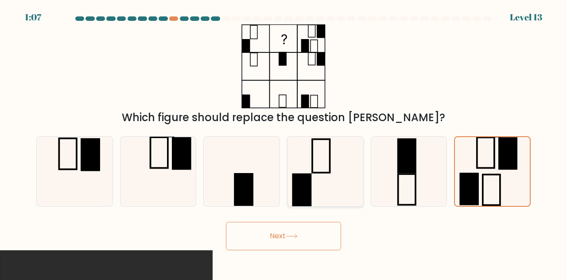
click at [343, 182] on icon at bounding box center [326, 172] width 70 height 70
click at [284, 142] on input "d." at bounding box center [284, 141] width 0 height 2
radio input "true"
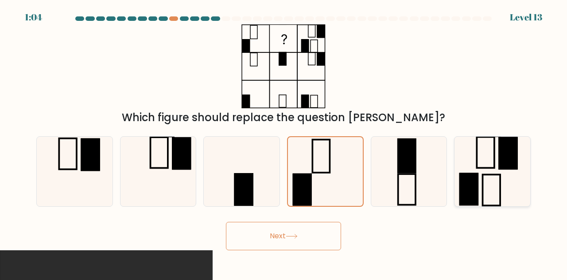
click at [472, 168] on icon at bounding box center [493, 172] width 70 height 70
click at [284, 142] on input "f." at bounding box center [284, 141] width 0 height 2
radio input "true"
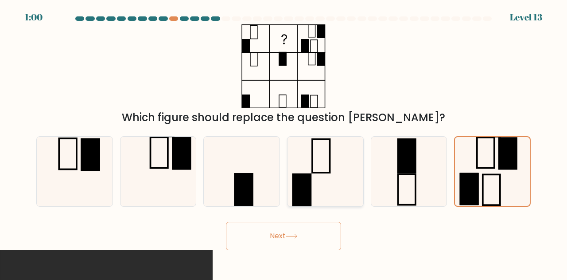
click at [324, 186] on icon at bounding box center [326, 172] width 70 height 70
click at [284, 142] on input "d." at bounding box center [284, 141] width 0 height 2
radio input "true"
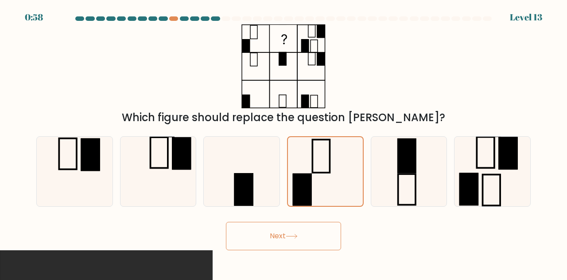
click at [302, 234] on button "Next" at bounding box center [283, 236] width 115 height 28
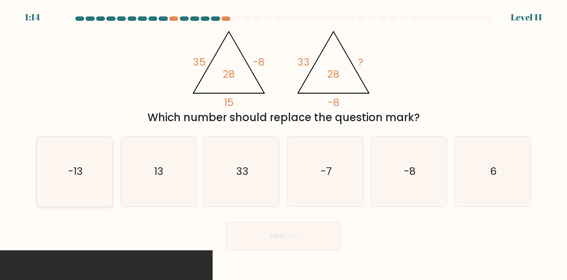
click at [70, 175] on text "-13" at bounding box center [75, 171] width 15 height 15
click at [284, 142] on input "a. -13" at bounding box center [284, 141] width 0 height 2
radio input "true"
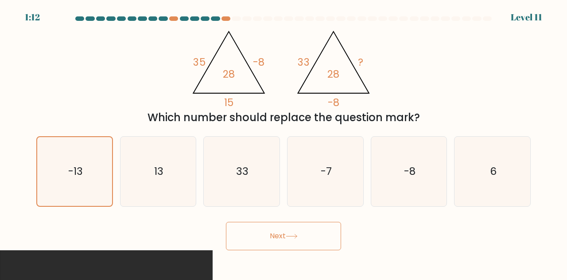
click at [283, 242] on button "Next" at bounding box center [283, 236] width 115 height 28
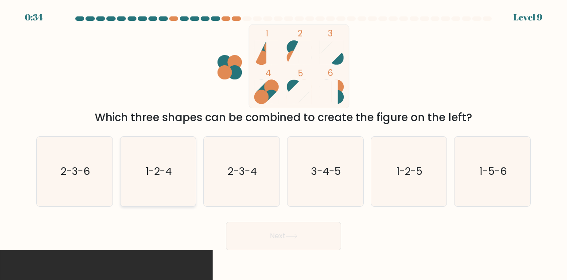
click at [169, 184] on icon "1-2-4" at bounding box center [159, 172] width 70 height 70
click at [284, 142] on input "b. 1-2-4" at bounding box center [284, 141] width 0 height 2
radio input "true"
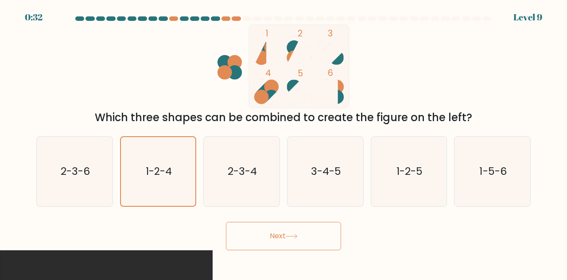
click at [324, 230] on button "Next" at bounding box center [283, 236] width 115 height 28
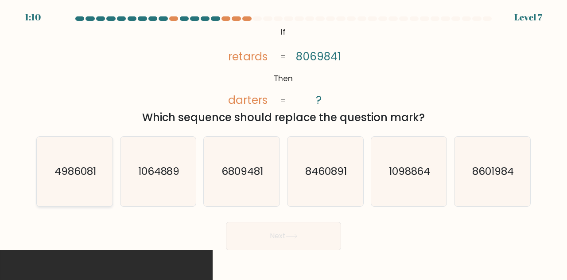
click at [85, 173] on text "4986081" at bounding box center [76, 171] width 42 height 15
click at [284, 142] on input "a. 4986081" at bounding box center [284, 141] width 0 height 2
radio input "true"
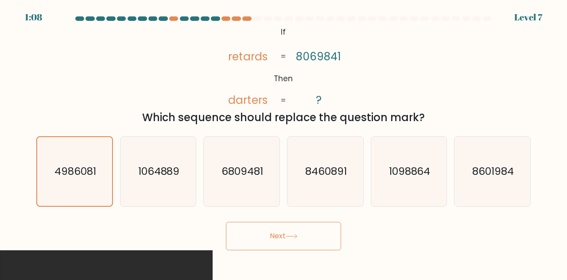
click at [331, 236] on button "Next" at bounding box center [283, 236] width 115 height 28
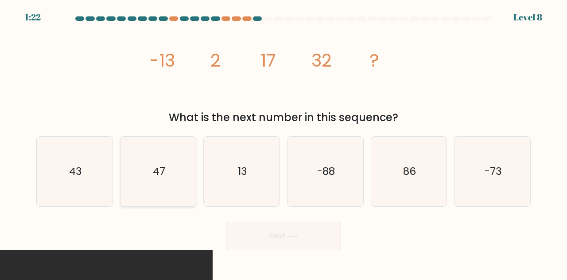
click at [145, 161] on icon "47" at bounding box center [159, 172] width 70 height 70
click at [284, 142] on input "b. 47" at bounding box center [284, 141] width 0 height 2
radio input "true"
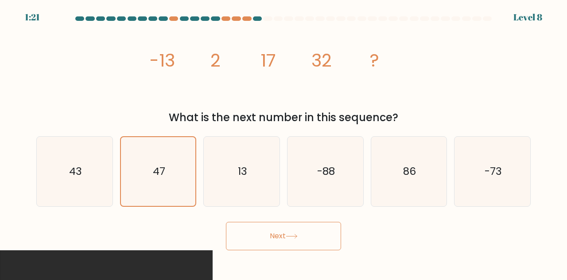
click at [301, 235] on button "Next" at bounding box center [283, 236] width 115 height 28
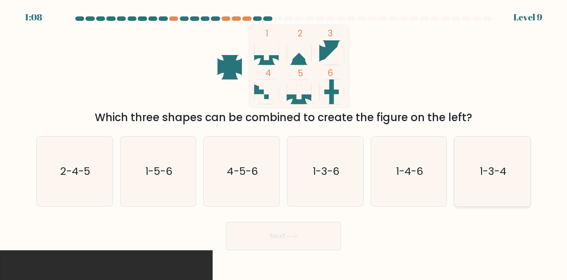
click at [497, 175] on text "1-3-4" at bounding box center [493, 171] width 27 height 15
click at [284, 142] on input "f. 1-3-4" at bounding box center [284, 141] width 0 height 2
radio input "true"
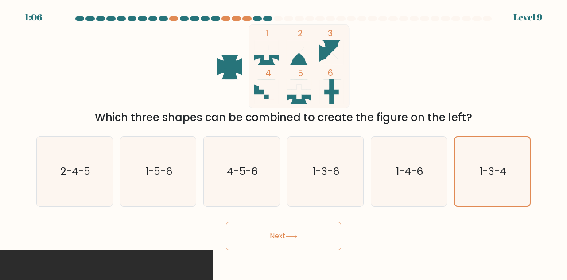
click at [285, 235] on button "Next" at bounding box center [283, 236] width 115 height 28
